Goal: Task Accomplishment & Management: Manage account settings

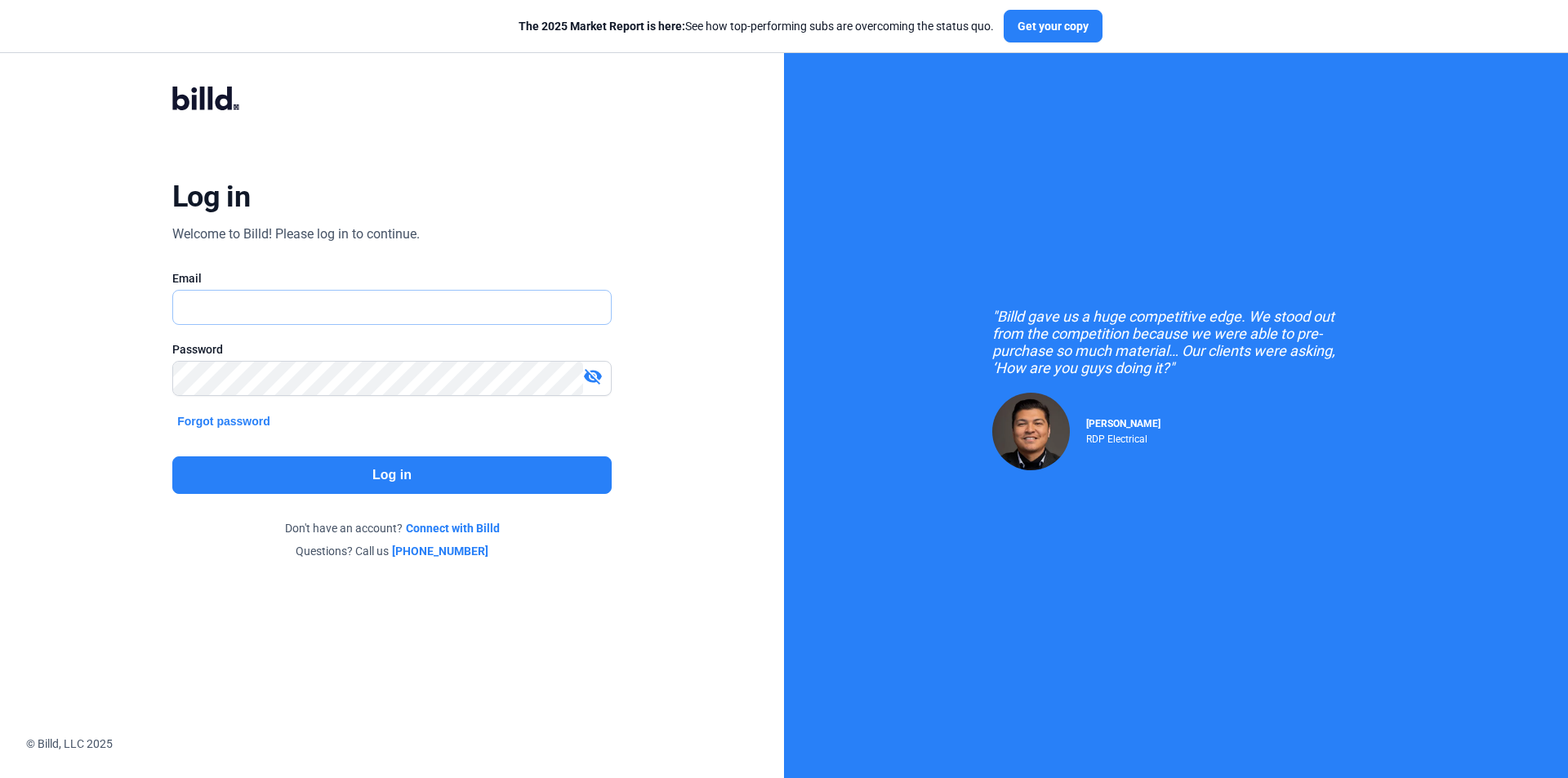
type input "[EMAIL_ADDRESS][DOMAIN_NAME]"
drag, startPoint x: 0, startPoint y: 0, endPoint x: 386, endPoint y: 477, distance: 613.6
click at [386, 477] on button "Log in" at bounding box center [391, 475] width 439 height 38
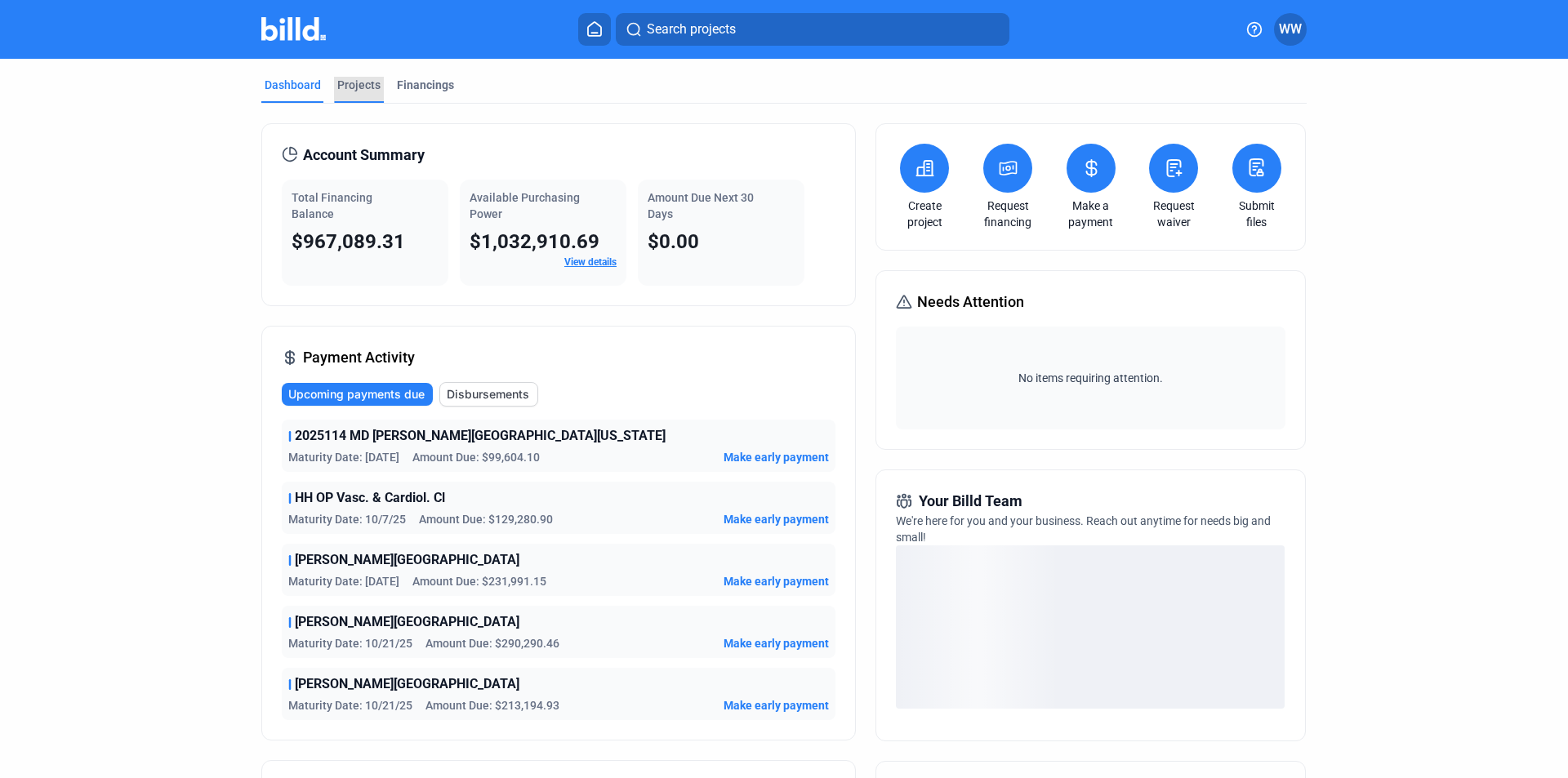
click at [359, 79] on div "Projects" at bounding box center [358, 84] width 43 height 17
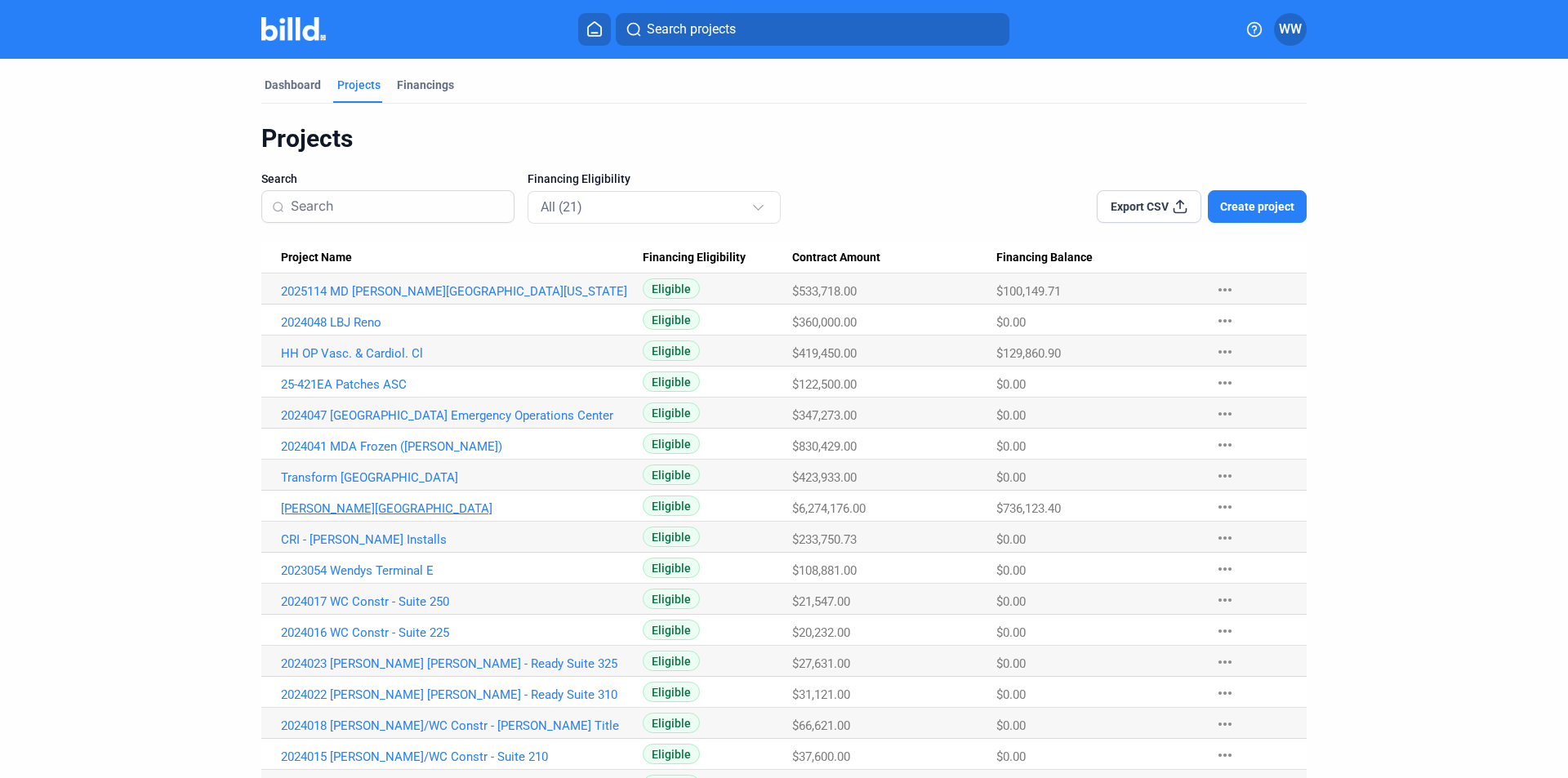
click at [341, 299] on link "[PERSON_NAME][GEOGRAPHIC_DATA]" at bounding box center [461, 291] width 361 height 15
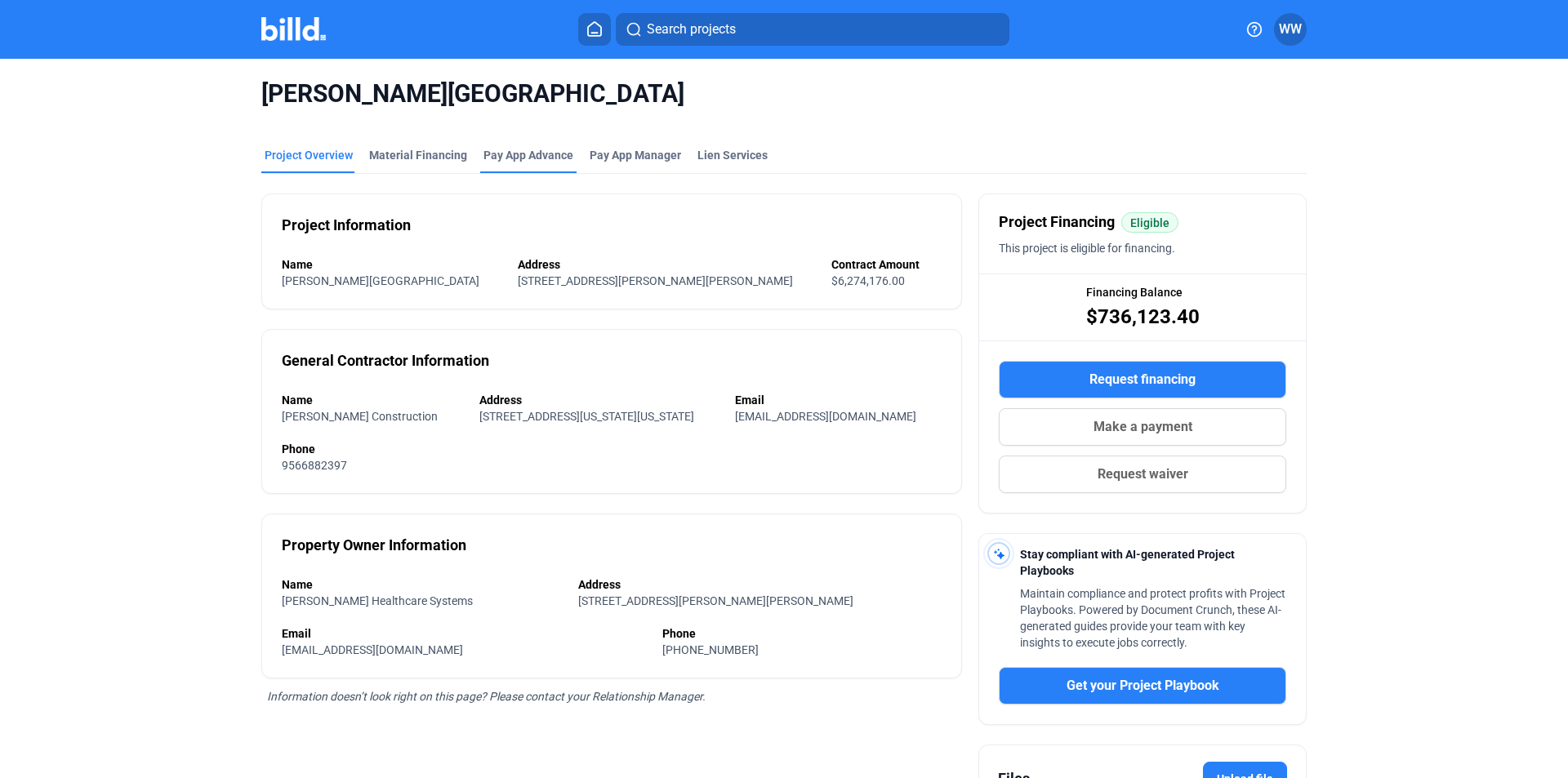
click at [532, 154] on div "Pay App Advance" at bounding box center [529, 155] width 90 height 17
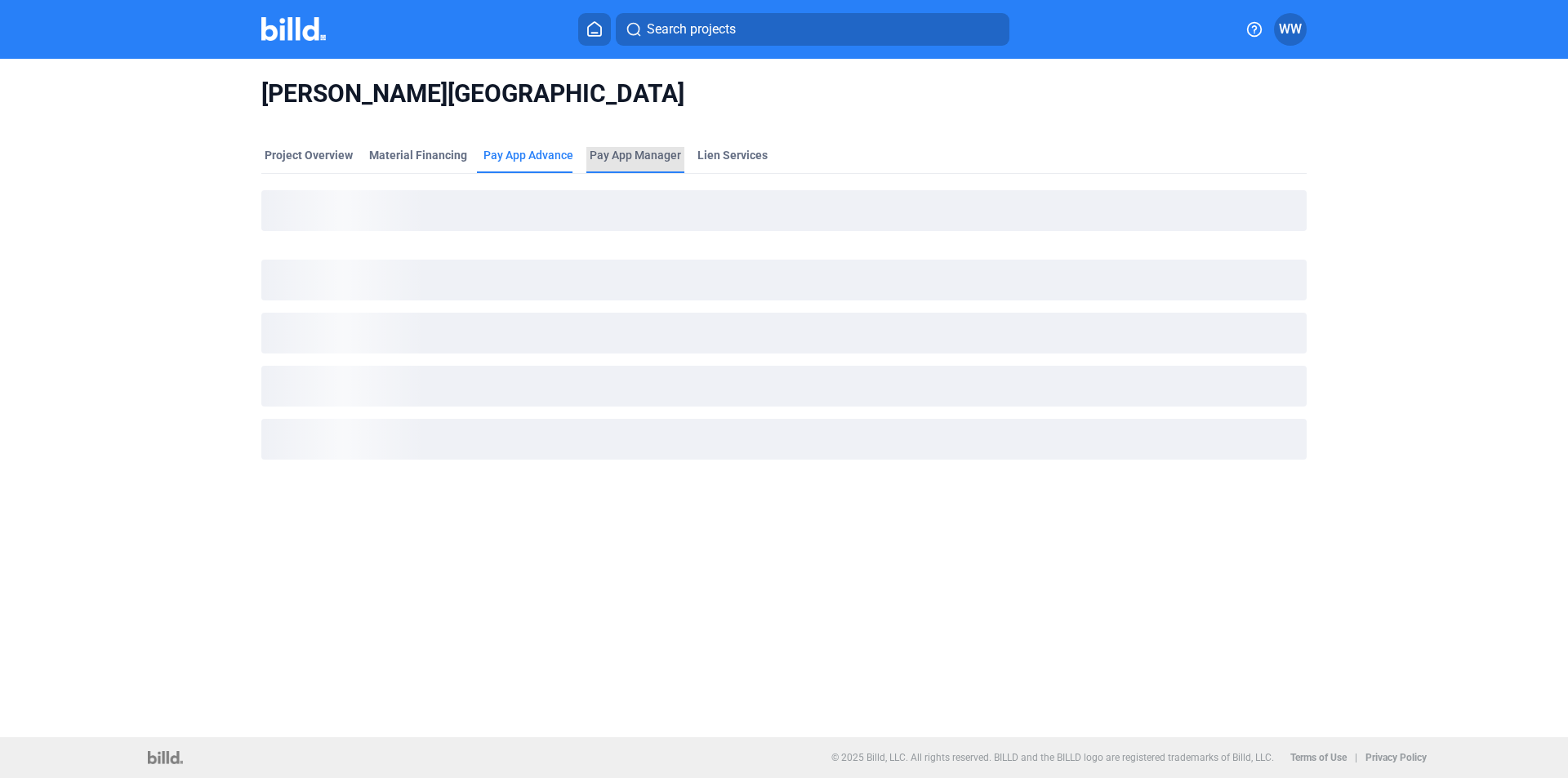
click at [629, 155] on span "Pay App Manager" at bounding box center [635, 155] width 91 height 17
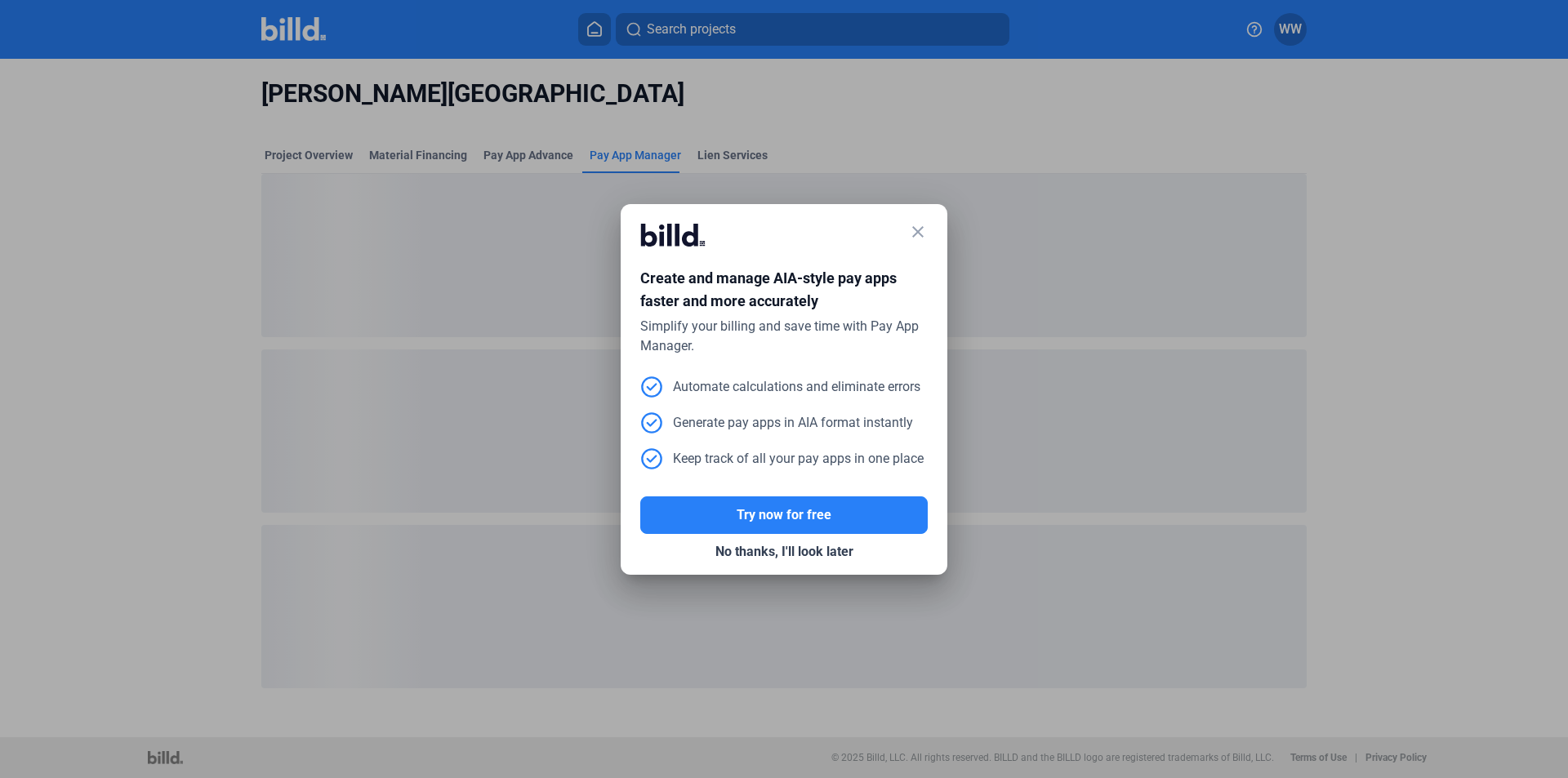
click at [921, 230] on mat-icon "close" at bounding box center [917, 232] width 19 height 19
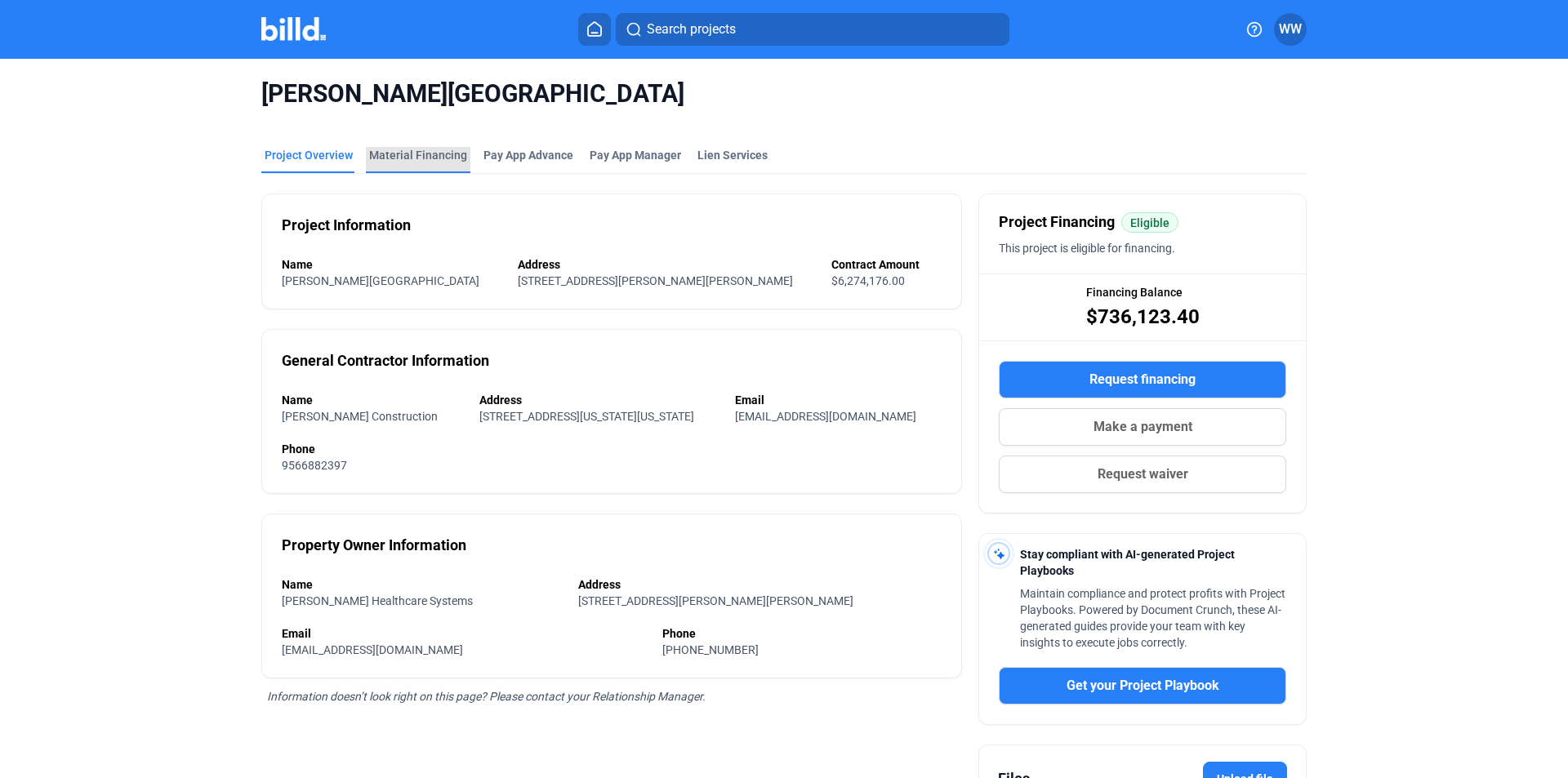
click at [414, 156] on div "Material Financing" at bounding box center [418, 155] width 98 height 17
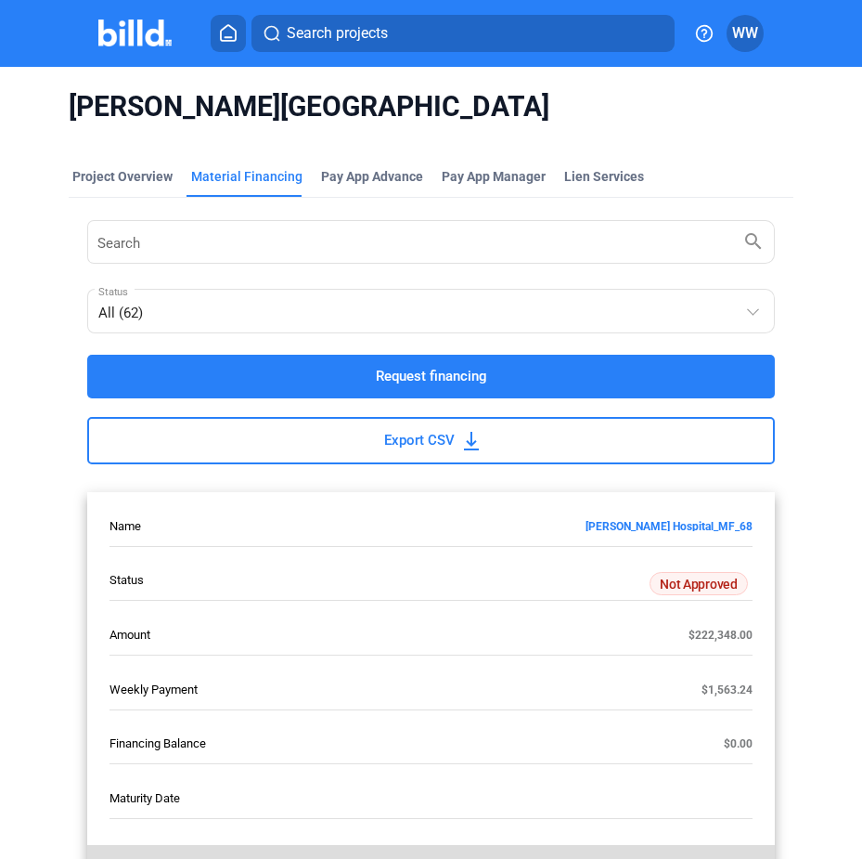
drag, startPoint x: 847, startPoint y: 224, endPoint x: 839, endPoint y: 205, distance: 20.0
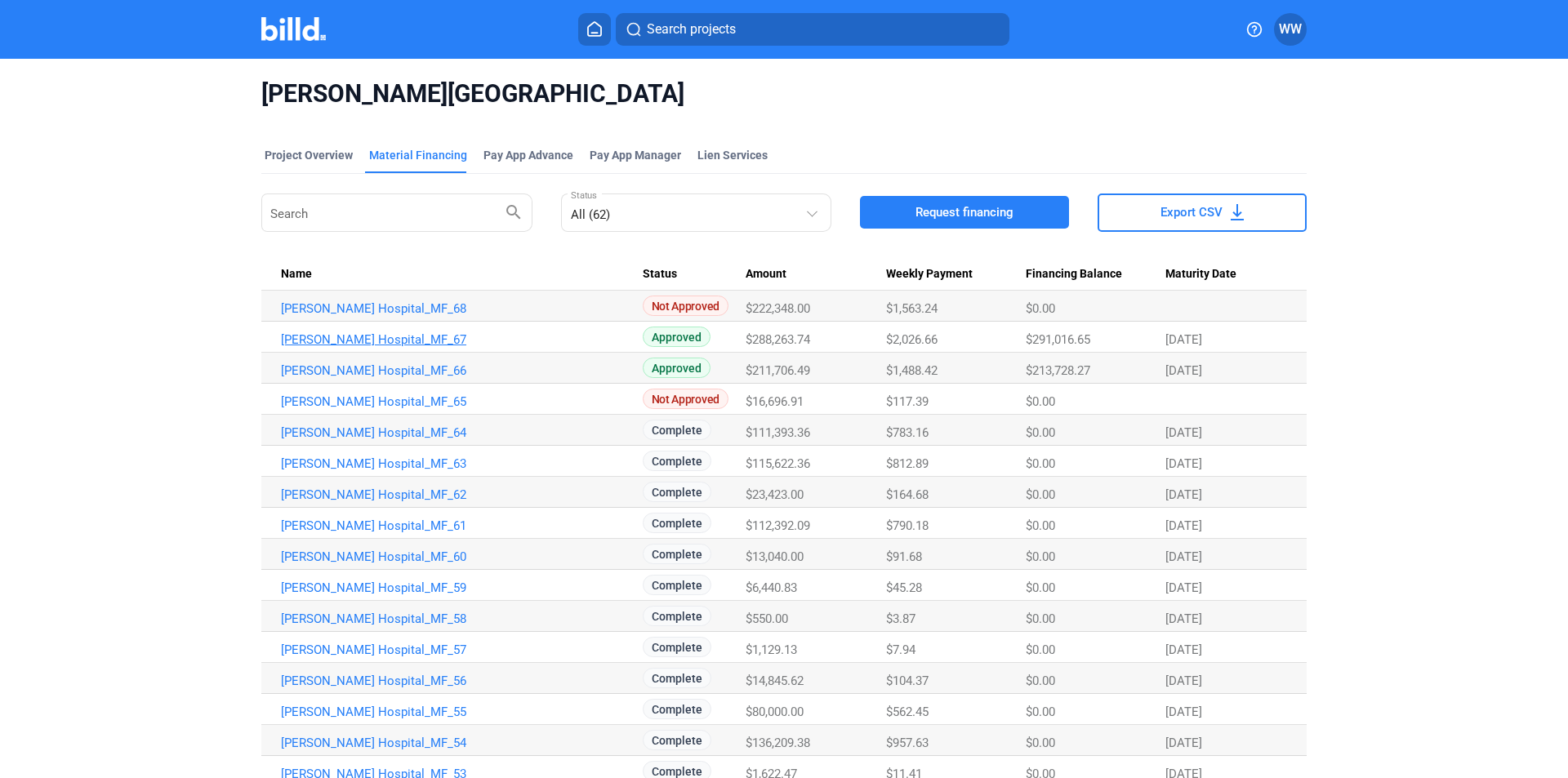
click at [380, 316] on link "[PERSON_NAME] Hospital_MF_67" at bounding box center [461, 309] width 361 height 15
click at [373, 316] on link "[PERSON_NAME] Hospital_MF_66" at bounding box center [461, 309] width 361 height 15
